Goal: Task Accomplishment & Management: Manage account settings

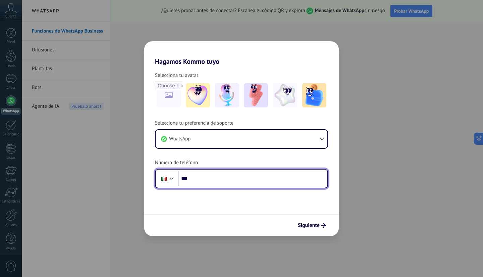
click at [219, 181] on input "***" at bounding box center [253, 178] width 150 height 15
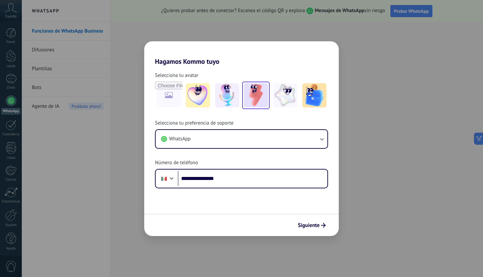
click at [256, 96] on img at bounding box center [256, 95] width 24 height 24
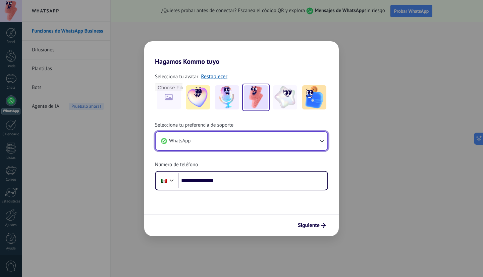
click at [236, 142] on button "WhatsApp" at bounding box center [242, 141] width 172 height 18
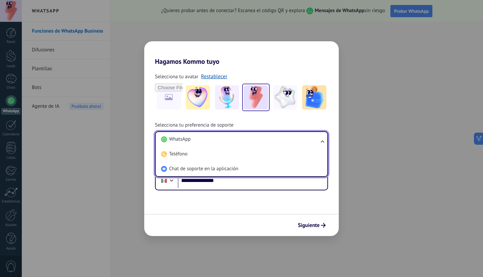
click at [236, 142] on li "WhatsApp" at bounding box center [240, 139] width 164 height 15
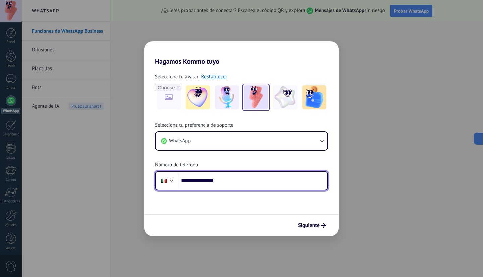
drag, startPoint x: 238, startPoint y: 180, endPoint x: 175, endPoint y: 178, distance: 63.4
click at [175, 178] on div "**********" at bounding box center [241, 180] width 173 height 19
click at [227, 184] on input "**********" at bounding box center [253, 180] width 150 height 15
type input "**********"
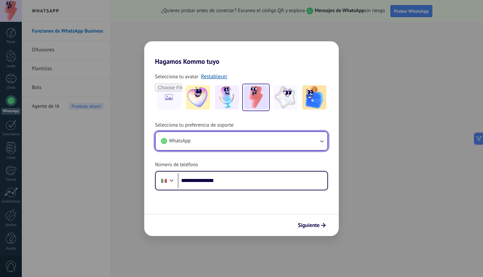
click at [230, 140] on button "WhatsApp" at bounding box center [242, 141] width 172 height 18
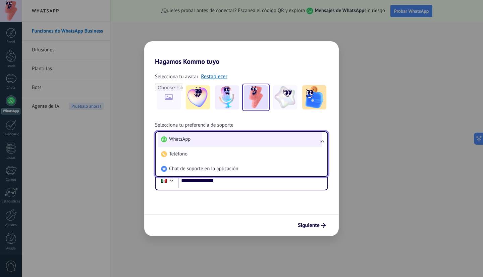
click at [198, 140] on li "WhatsApp" at bounding box center [240, 139] width 164 height 15
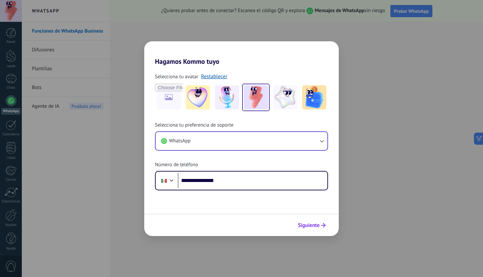
click at [308, 228] on button "Siguiente" at bounding box center [312, 224] width 34 height 11
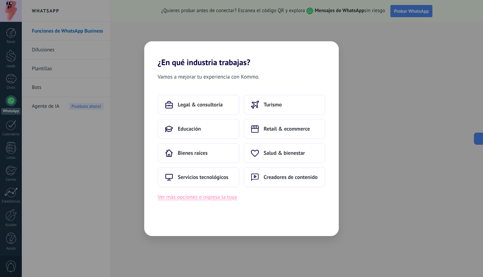
click at [213, 199] on button "Ver más opciones o ingresa la tuya" at bounding box center [197, 196] width 79 height 9
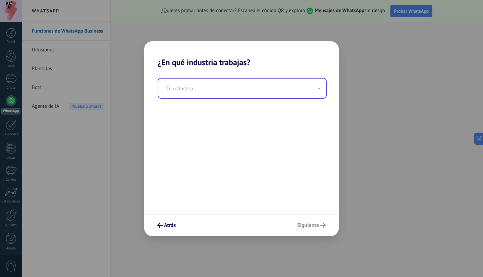
click at [285, 93] on input "text" at bounding box center [242, 87] width 168 height 19
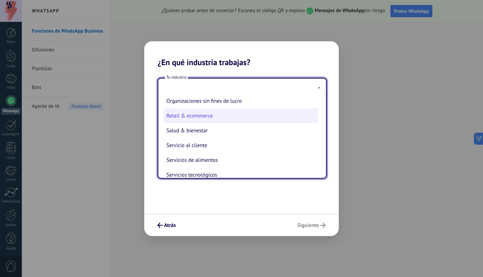
scroll to position [109, 0]
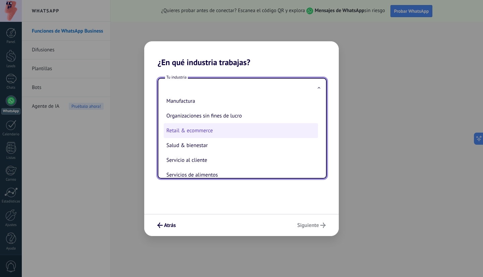
click at [212, 127] on li "Retail & ecommerce" at bounding box center [241, 130] width 154 height 15
type input "**********"
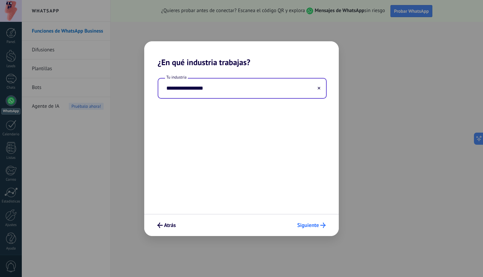
click at [322, 228] on button "Siguiente" at bounding box center [311, 224] width 35 height 11
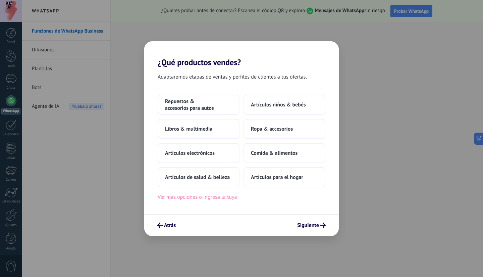
click at [216, 198] on button "Ver más opciones o ingresa la tuya" at bounding box center [197, 196] width 79 height 9
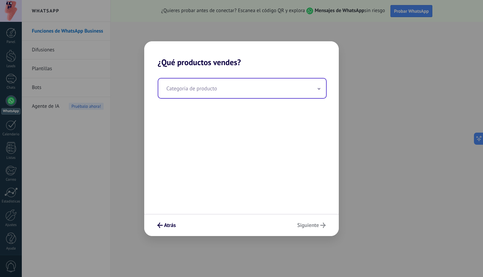
click at [252, 92] on input "text" at bounding box center [242, 87] width 168 height 19
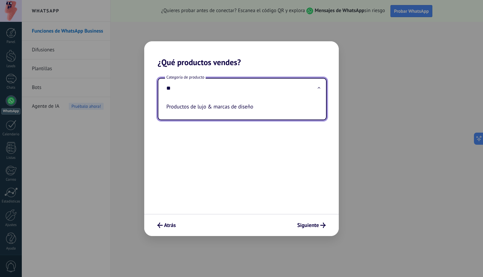
type input "*"
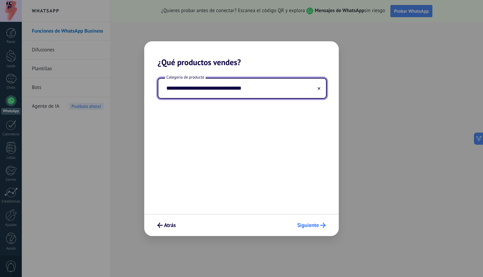
type input "**********"
click at [318, 223] on span "Siguiente" at bounding box center [308, 225] width 22 height 5
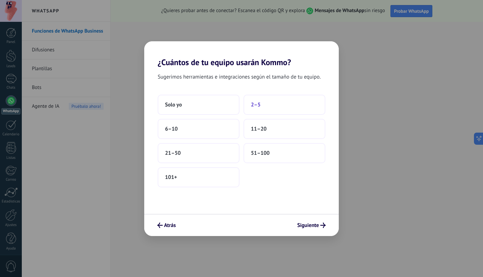
click at [263, 102] on button "2–5" at bounding box center [284, 105] width 82 height 20
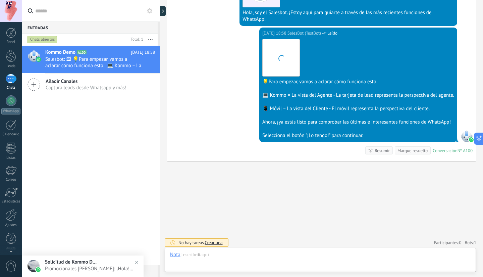
scroll to position [10, 0]
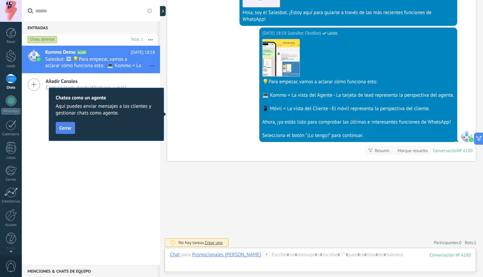
click at [66, 130] on button "Cerrar" at bounding box center [65, 128] width 19 height 12
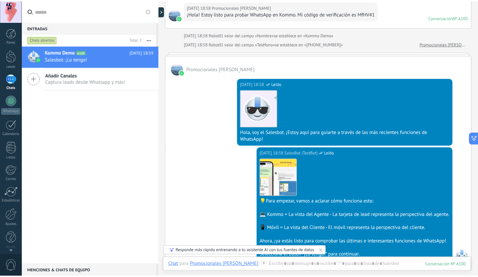
scroll to position [0, 0]
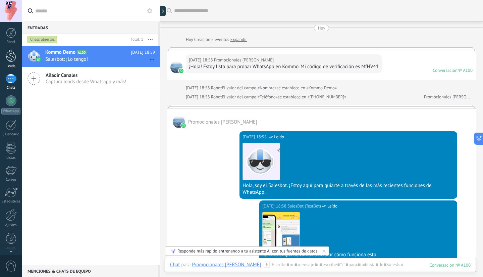
click at [13, 59] on div at bounding box center [11, 56] width 10 height 12
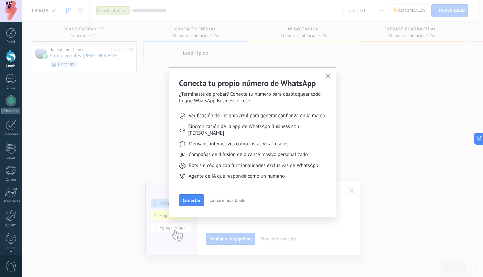
click at [225, 198] on span "Lo haré más tarde" at bounding box center [227, 200] width 36 height 5
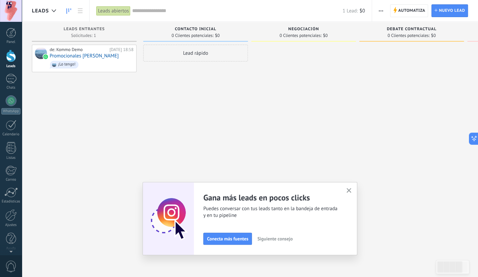
click at [349, 191] on icon "button" at bounding box center [348, 190] width 5 height 5
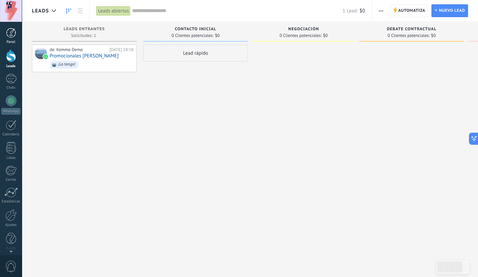
click at [12, 35] on div at bounding box center [11, 33] width 10 height 10
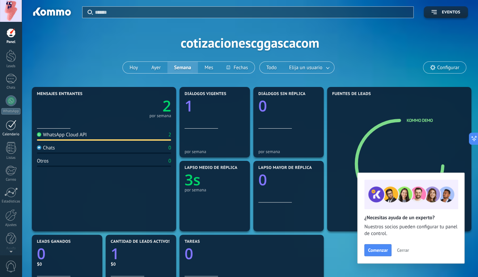
click at [11, 123] on div at bounding box center [11, 125] width 11 height 10
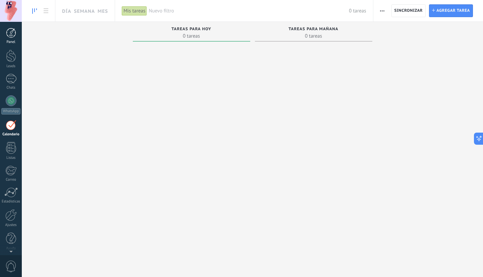
click at [13, 41] on div "Panel" at bounding box center [10, 42] width 19 height 4
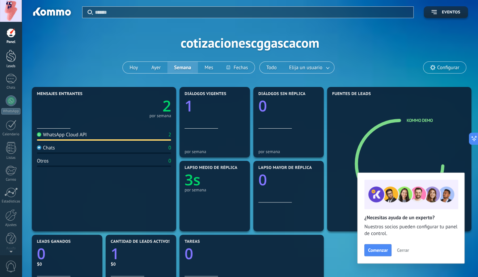
click at [7, 57] on div at bounding box center [11, 56] width 10 height 12
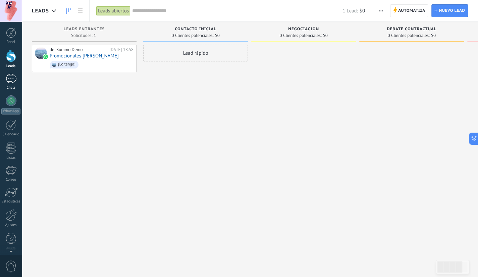
click at [12, 78] on div "1" at bounding box center [11, 79] width 11 height 10
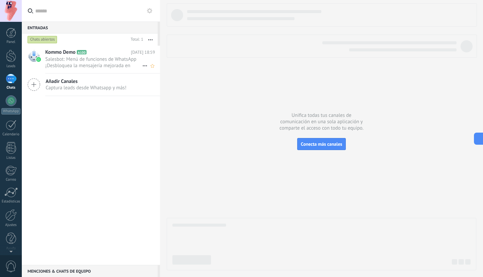
click at [104, 62] on span "Salesbot: Menú de funciones de WhatsApp ¡Desbloquea la mensajería mejorada en W…" at bounding box center [93, 62] width 97 height 13
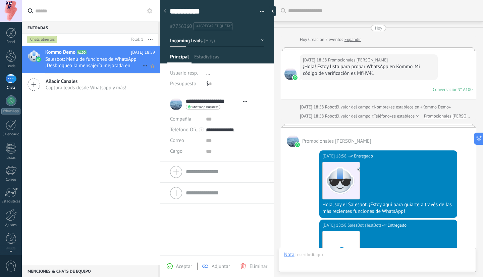
type textarea "**********"
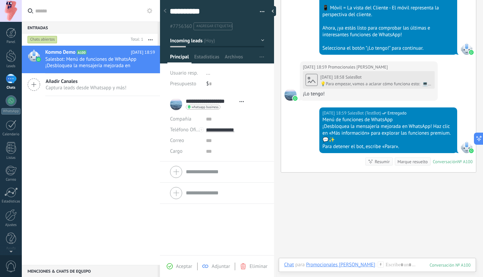
scroll to position [310, 0]
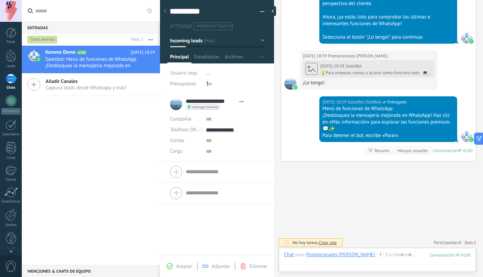
click at [356, 263] on div at bounding box center [377, 261] width 186 height 20
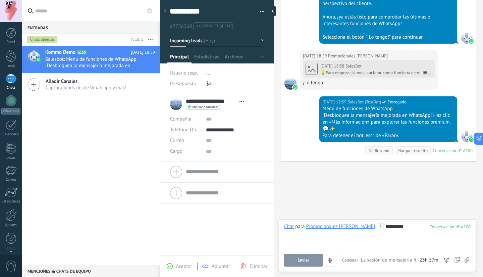
click at [312, 257] on button "Enviar" at bounding box center [303, 259] width 39 height 13
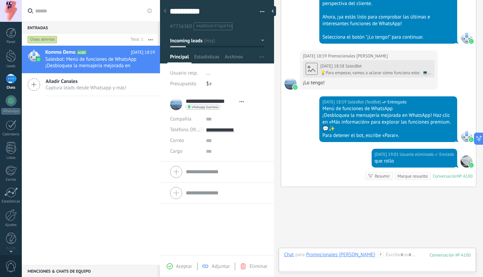
scroll to position [336, 0]
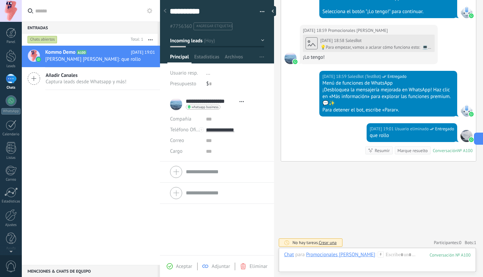
click at [377, 253] on icon at bounding box center [380, 254] width 6 height 6
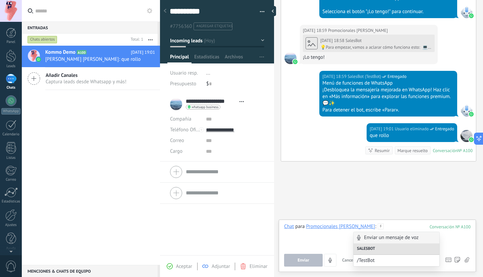
click at [321, 242] on div at bounding box center [377, 235] width 186 height 25
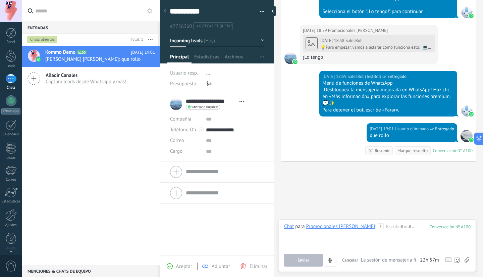
click at [465, 259] on icon at bounding box center [466, 260] width 5 height 6
click at [0, 0] on input "file" at bounding box center [0, 0] width 0 height 0
click at [209, 58] on span "Estadísticas" at bounding box center [206, 59] width 25 height 10
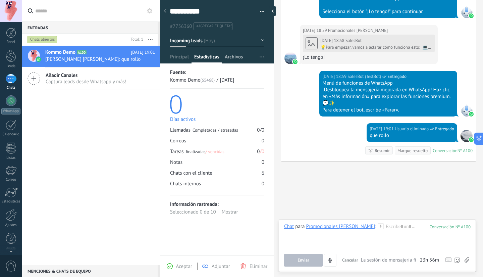
click at [240, 56] on span "Archivos" at bounding box center [234, 59] width 18 height 10
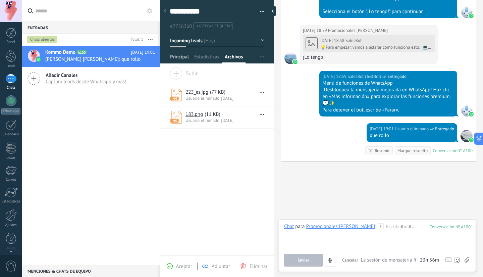
click at [180, 57] on span "Principal" at bounding box center [179, 59] width 19 height 10
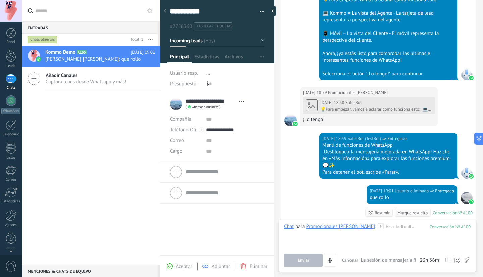
scroll to position [336, 0]
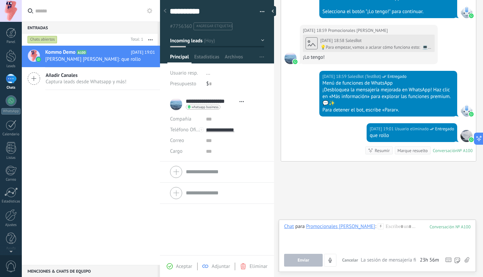
click at [165, 12] on use at bounding box center [165, 11] width 3 height 4
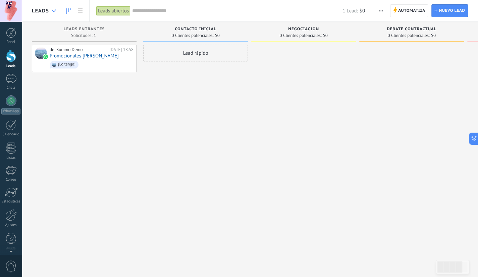
click at [52, 11] on icon at bounding box center [54, 10] width 4 height 3
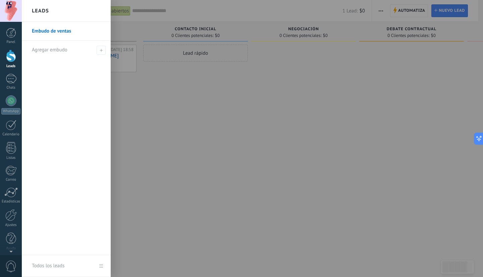
click at [51, 11] on div "Leads" at bounding box center [66, 11] width 89 height 22
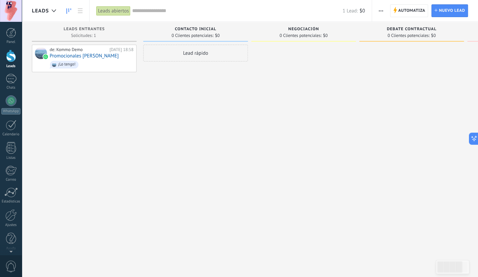
click at [47, 11] on span "Leads" at bounding box center [40, 11] width 17 height 6
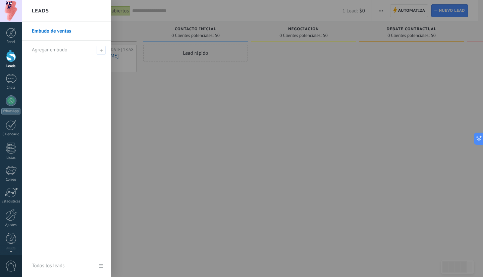
click at [47, 11] on h2 "Leads" at bounding box center [40, 10] width 17 height 21
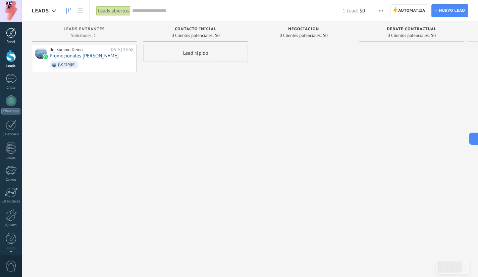
click at [10, 33] on div at bounding box center [11, 33] width 10 height 10
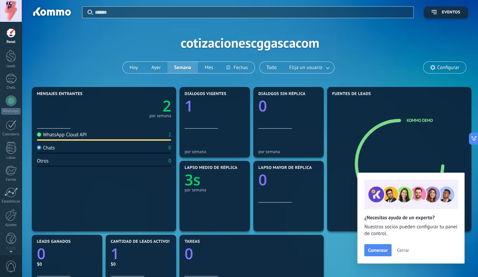
click at [15, 14] on div at bounding box center [11, 11] width 22 height 22
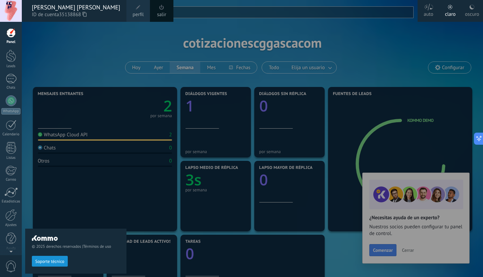
click at [372, 36] on div at bounding box center [263, 138] width 483 height 277
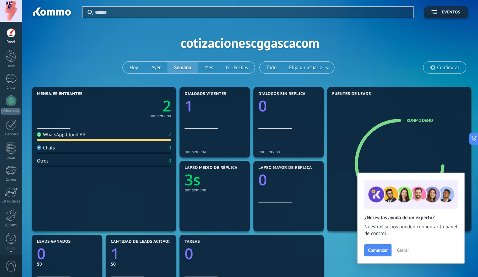
scroll to position [2, 0]
click at [11, 252] on div at bounding box center [11, 250] width 22 height 10
click at [13, 262] on span "0" at bounding box center [10, 266] width 11 height 12
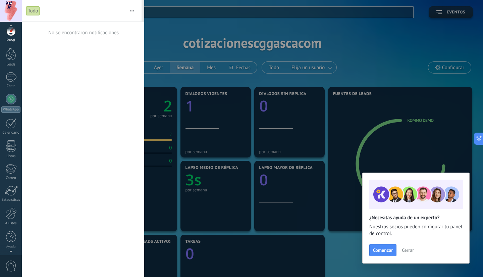
click at [13, 262] on span "0" at bounding box center [10, 266] width 11 height 12
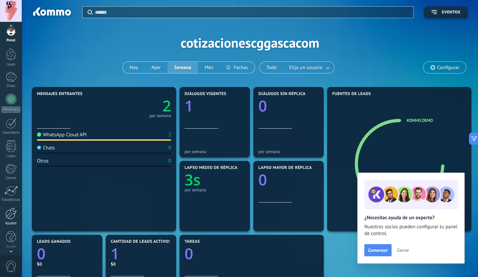
click at [11, 220] on link "Ajustes" at bounding box center [11, 216] width 22 height 18
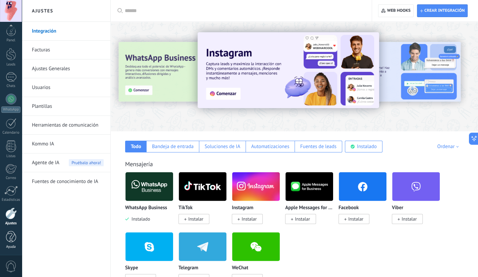
click at [3, 231] on link "Ayuda" at bounding box center [11, 240] width 22 height 18
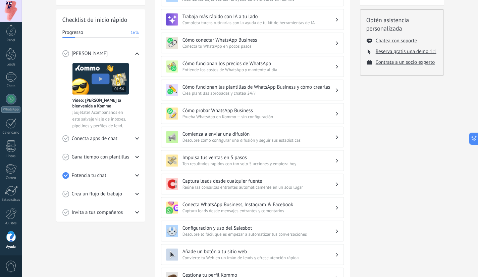
scroll to position [86, 0]
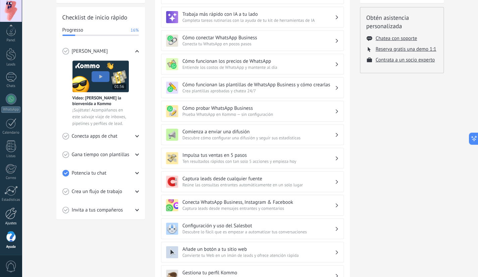
click at [9, 211] on div at bounding box center [10, 213] width 11 height 12
click at [8, 216] on div at bounding box center [10, 213] width 11 height 12
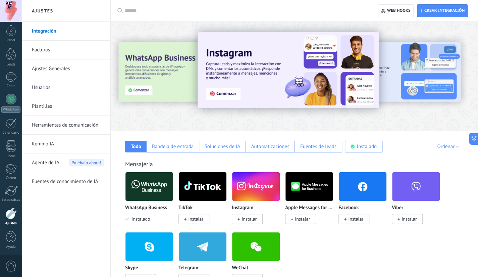
click at [44, 54] on link "Facturas" at bounding box center [68, 50] width 72 height 19
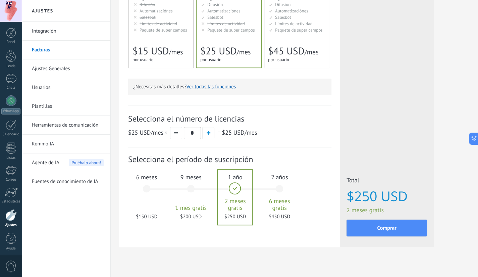
scroll to position [153, 0]
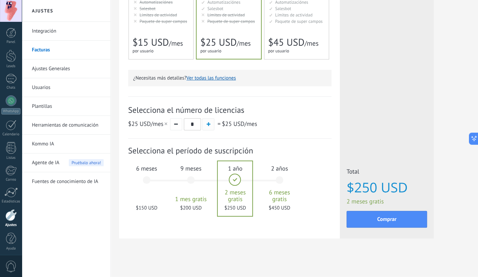
click at [205, 126] on button "button" at bounding box center [208, 124] width 12 height 12
click at [171, 126] on button "button" at bounding box center [176, 124] width 12 height 12
type input "*"
click at [431, 114] on div "Licencias adicionales Plan Avanzado Precio (por licencia/mes) $25 USD Nuevas li…" at bounding box center [387, 53] width 94 height 369
click at [280, 114] on span "Selecciona el número de licencias" at bounding box center [229, 110] width 203 height 10
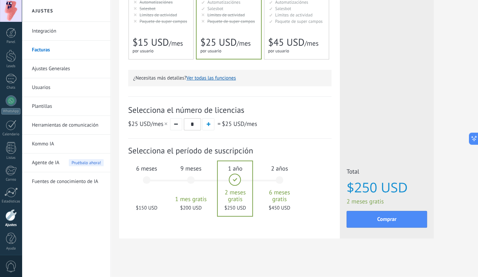
click at [278, 84] on div "¿Necesitas más detalles? Ver todas las funciones" at bounding box center [229, 78] width 203 height 16
click at [13, 85] on div "Chats" at bounding box center [10, 86] width 19 height 4
